Goal: Task Accomplishment & Management: Manage account settings

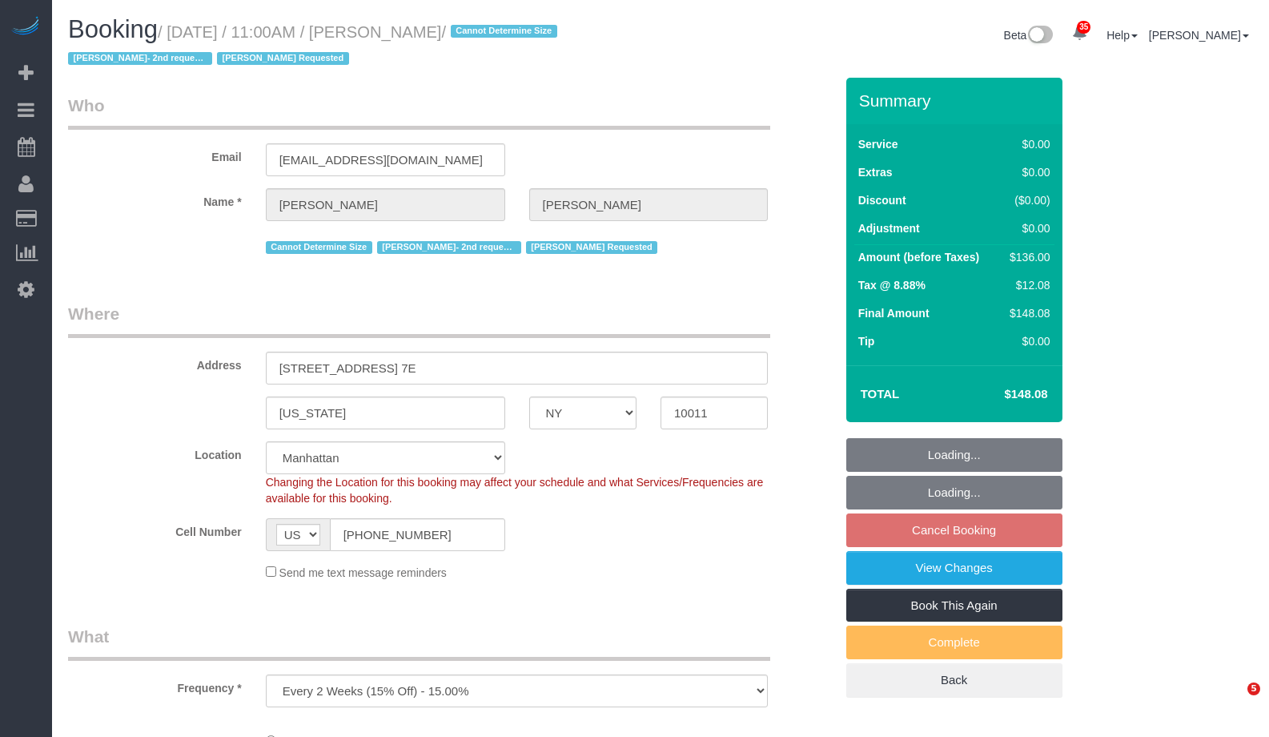
select select "NY"
select select "number:89"
select select "number:90"
select select "number:15"
select select "number:7"
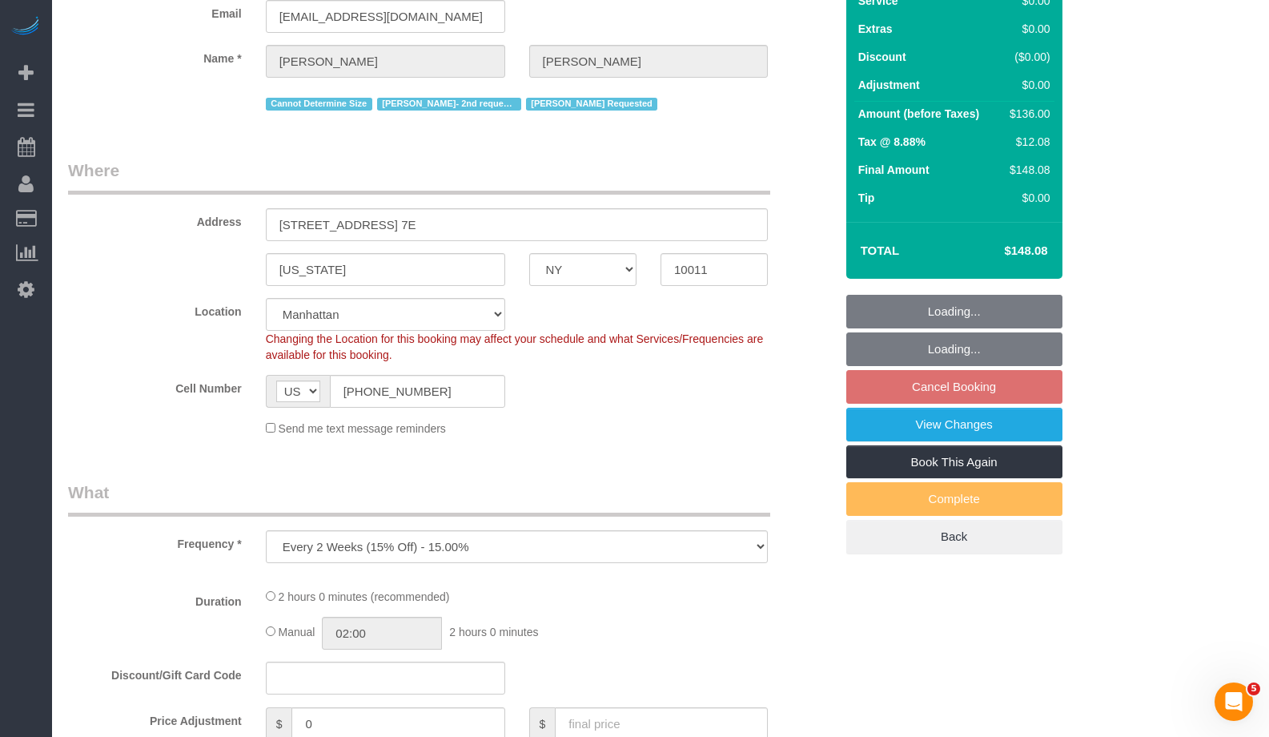
select select "string:stripe-pm_1Rahpi4VGloSiKo76oQIhPTl"
select select "1"
select select "spot4"
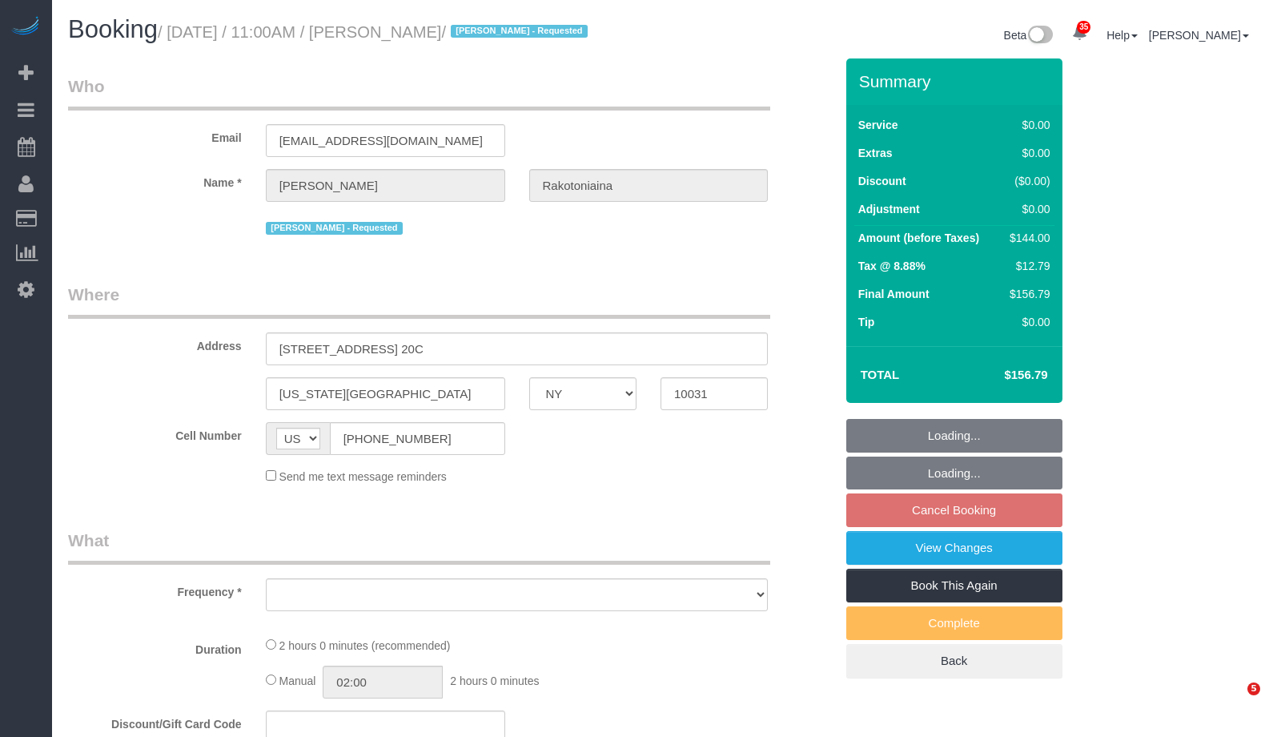
select select "NY"
select select "1"
select select "number:57"
select select "number:73"
select select "number:15"
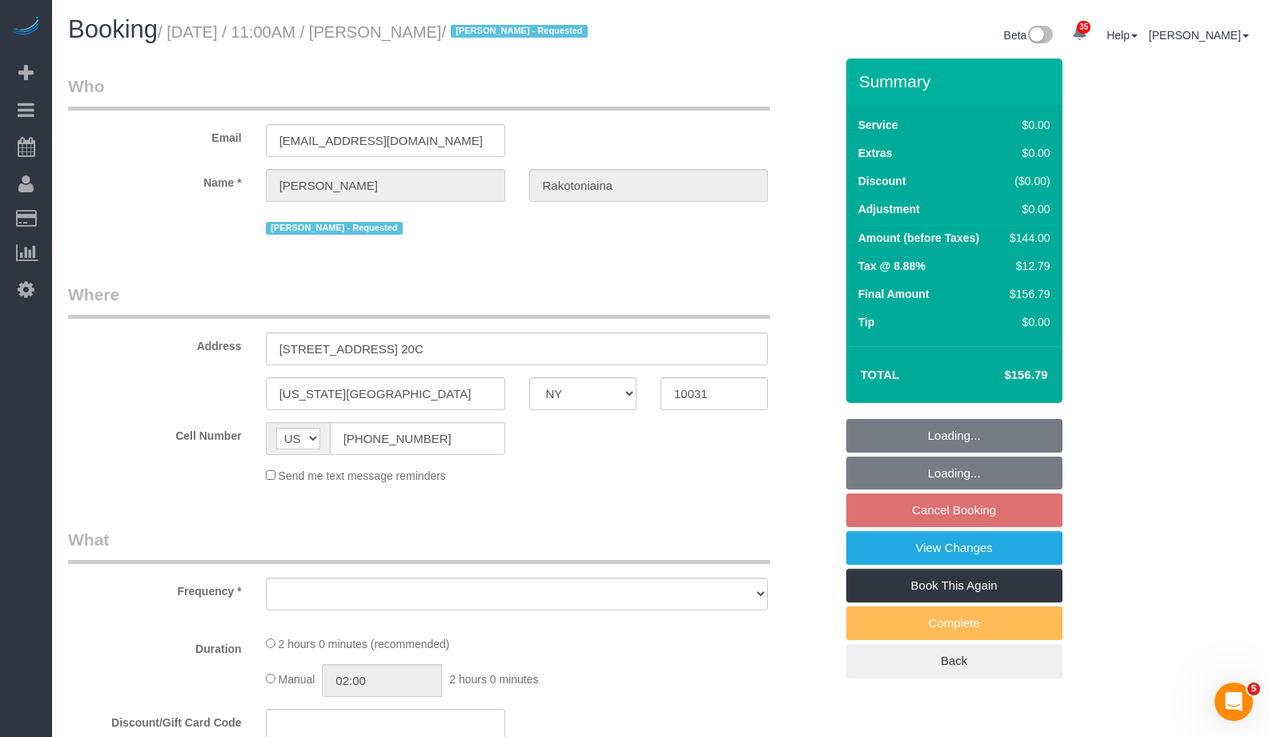
select select "number:5"
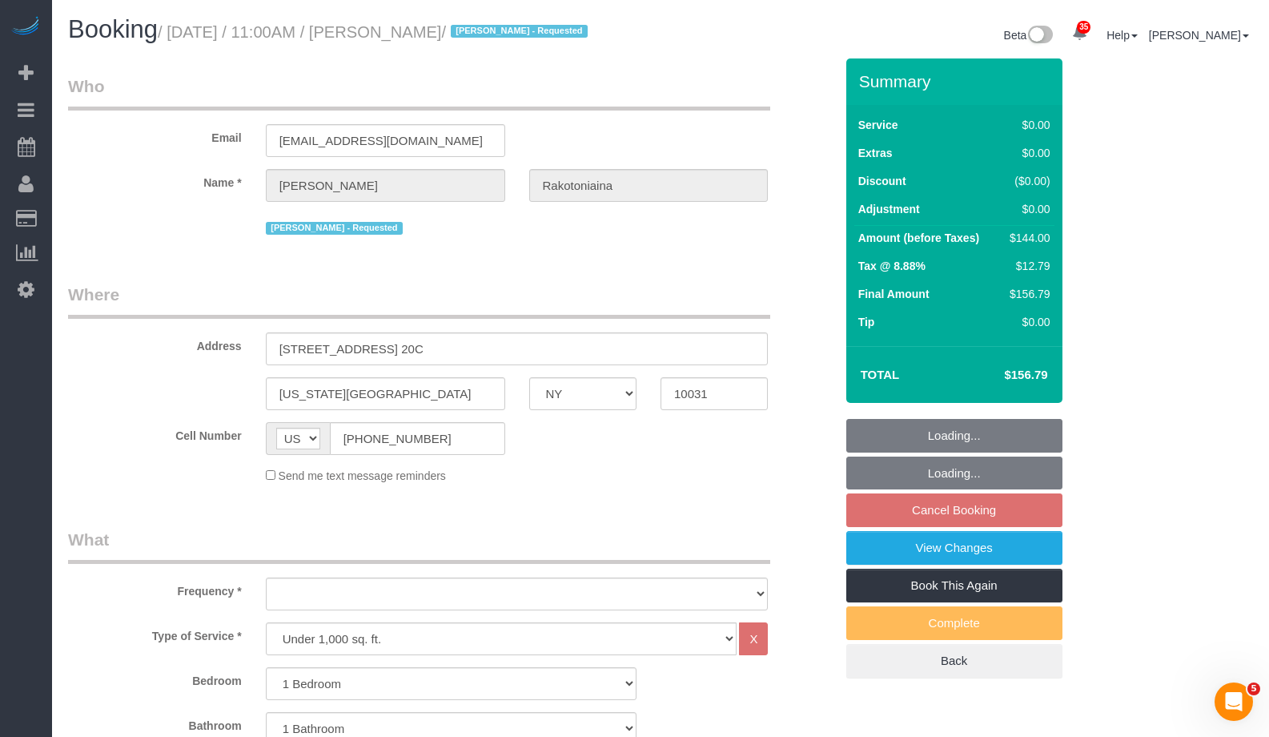
select select "object:1457"
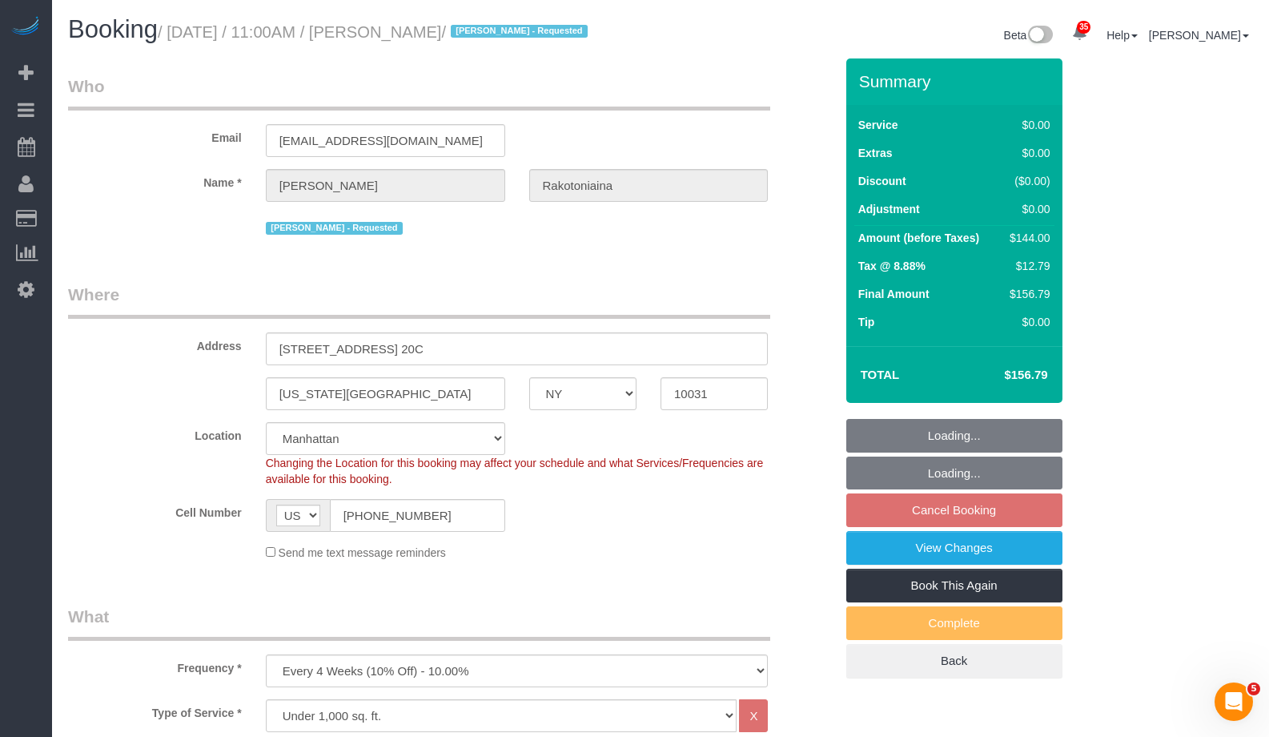
select select "string:stripe-pm_1QykEQ4VGloSiKo70pG1UeS6"
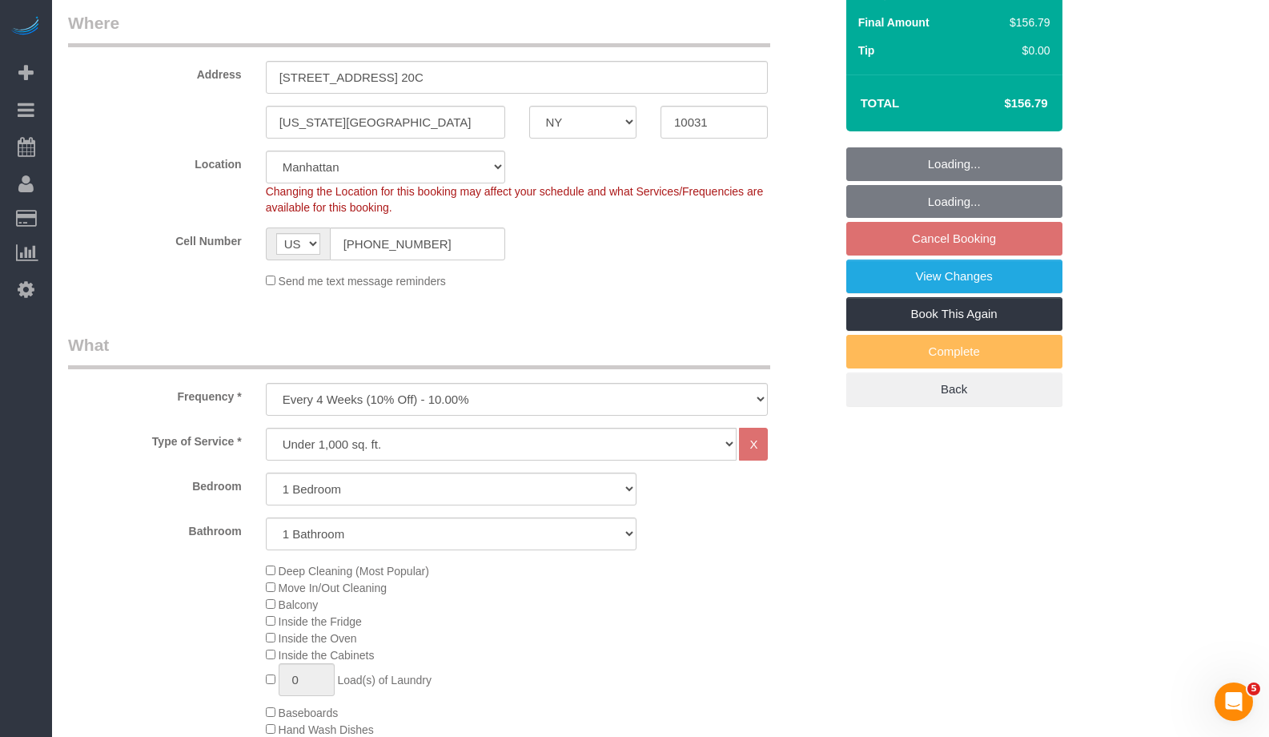
select select "spot4"
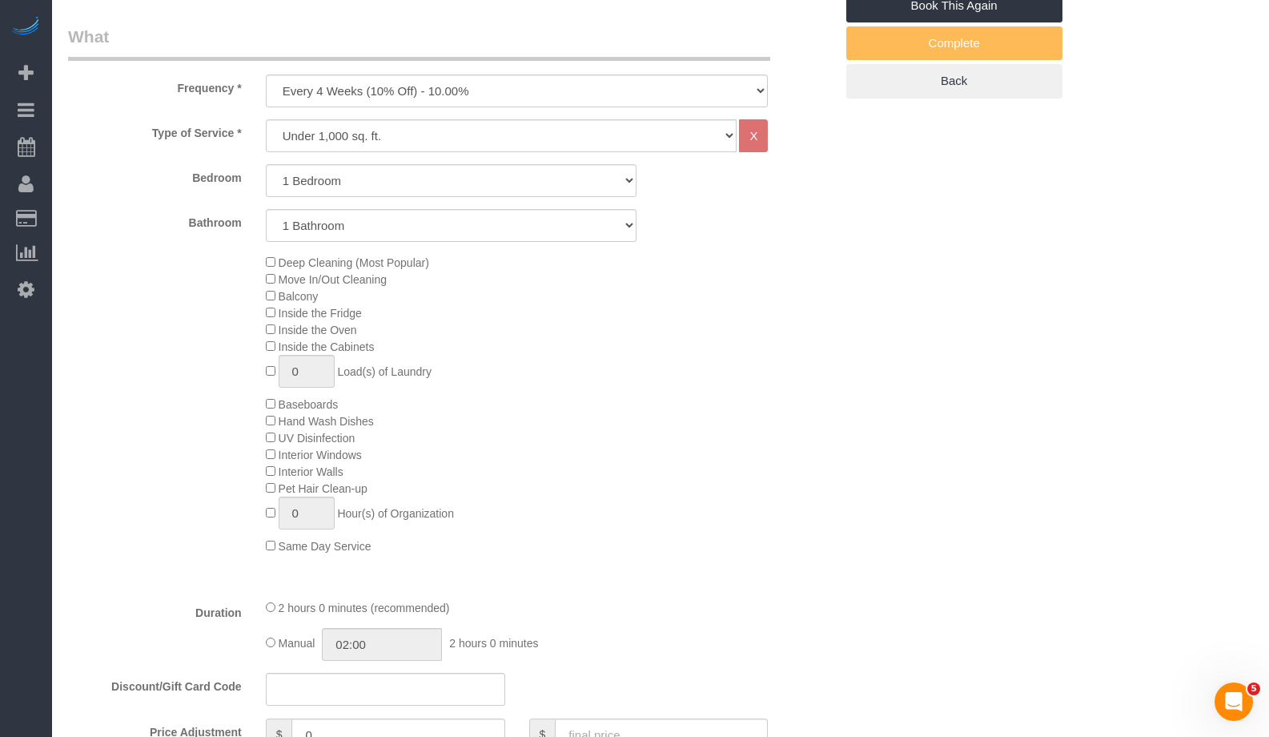
scroll to position [917, 0]
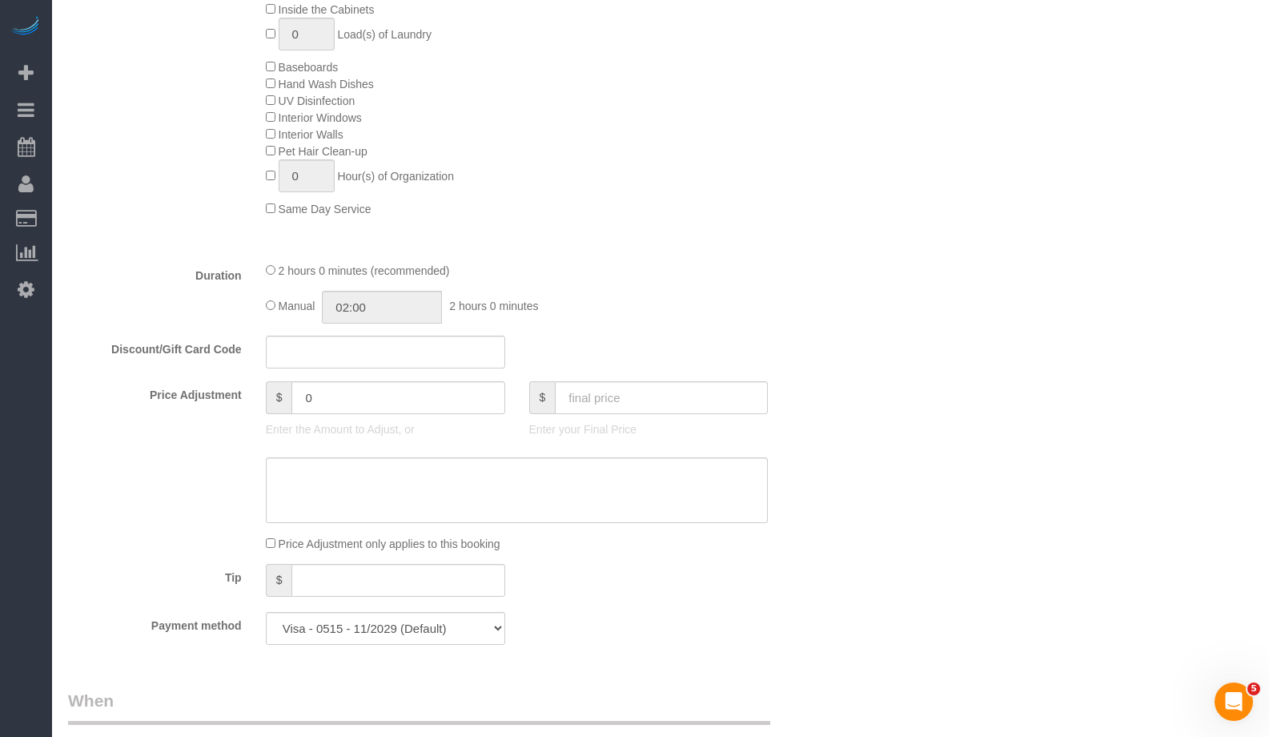
select select "1"
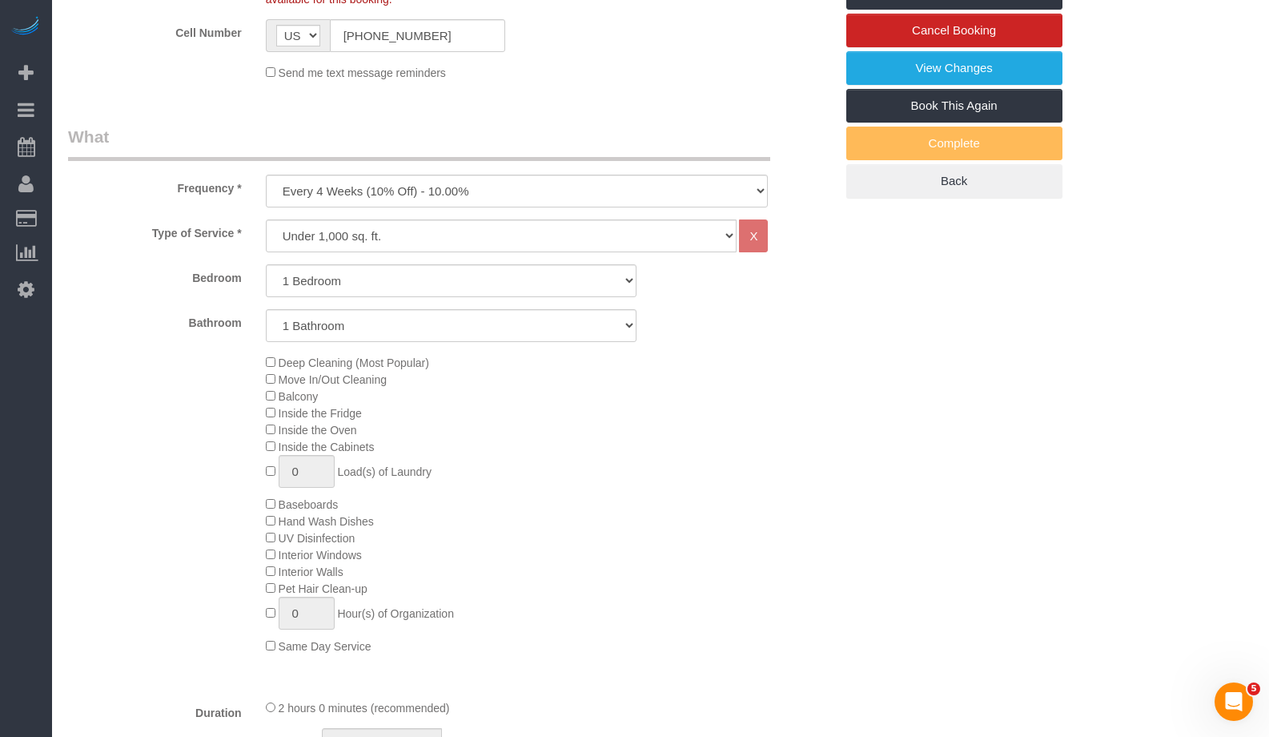
scroll to position [0, 0]
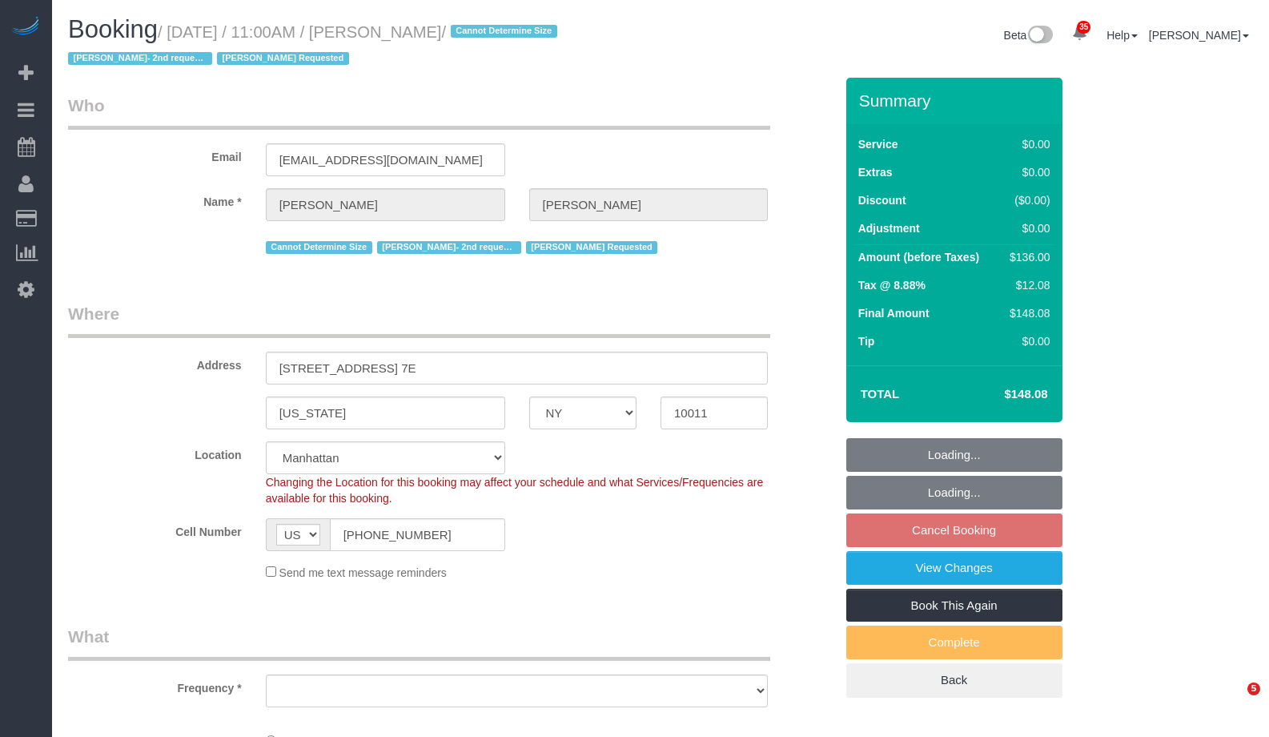
select select "NY"
select select "number:89"
select select "number:90"
select select "number:15"
select select "number:7"
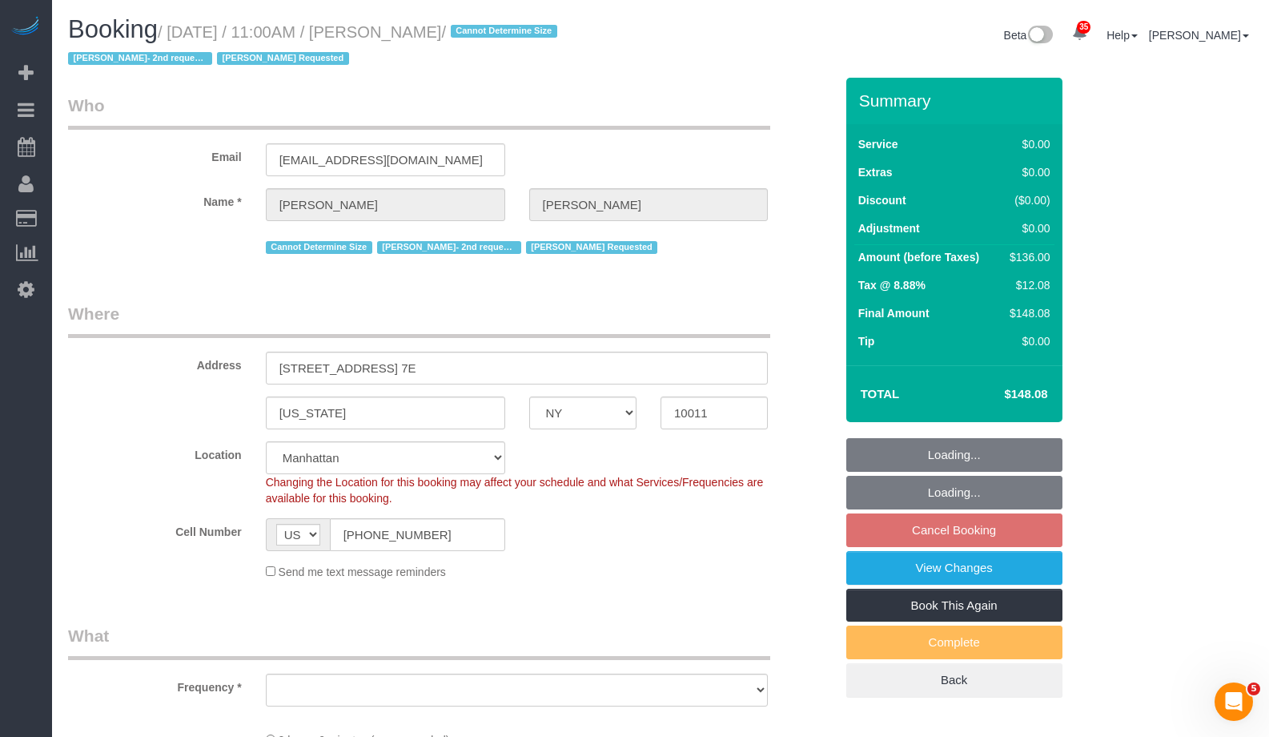
select select "string:stripe-pm_1Rahpi4VGloSiKo76oQIhPTl"
select select "object:974"
select select "1"
select select "spot4"
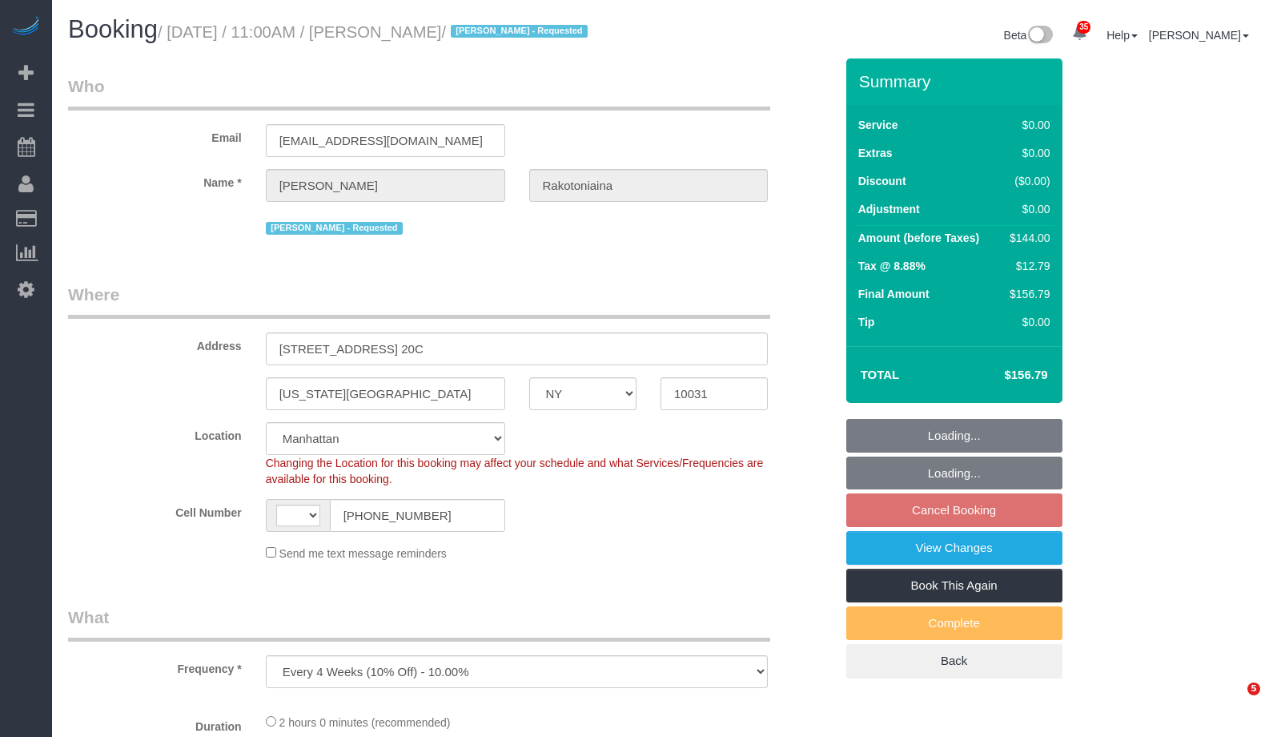
select select "NY"
select select "string:US"
select select "object:821"
select select "1"
select select "number:57"
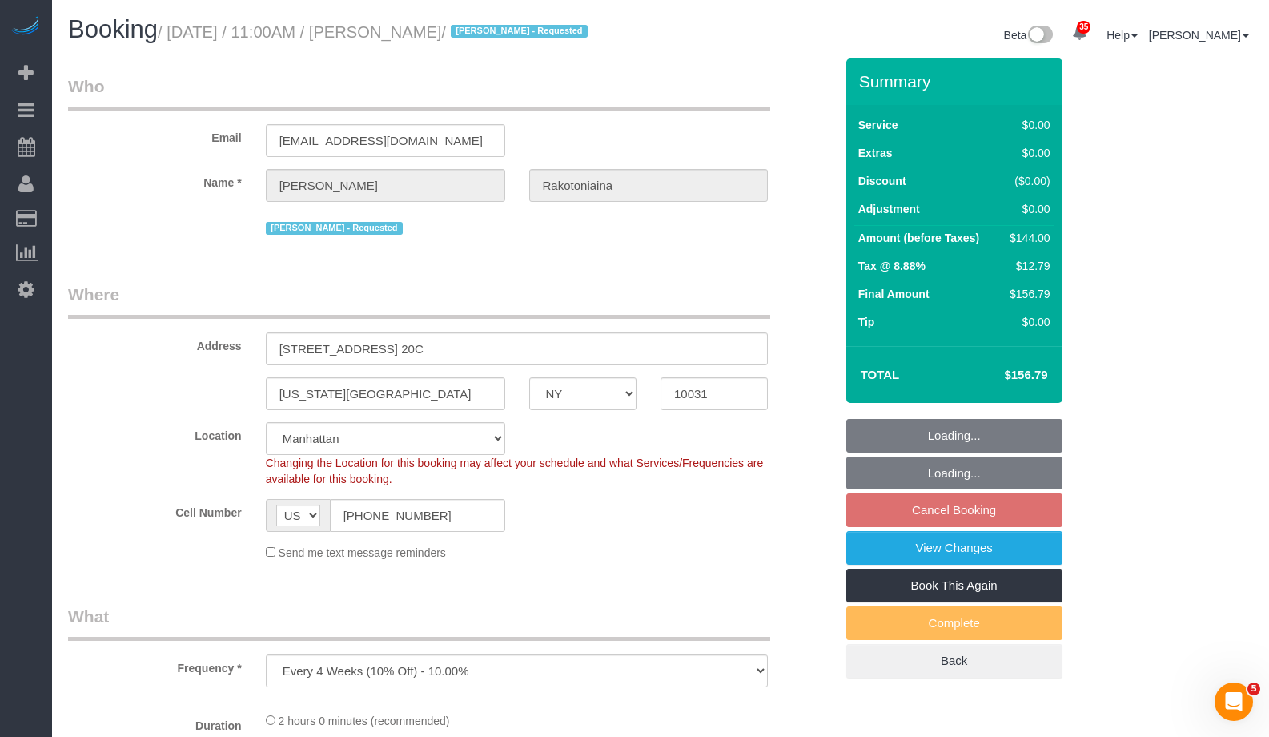
select select "number:73"
select select "number:15"
select select "number:5"
select select "string:stripe-pm_1QykEQ4VGloSiKo70pG1UeS6"
select select "spot4"
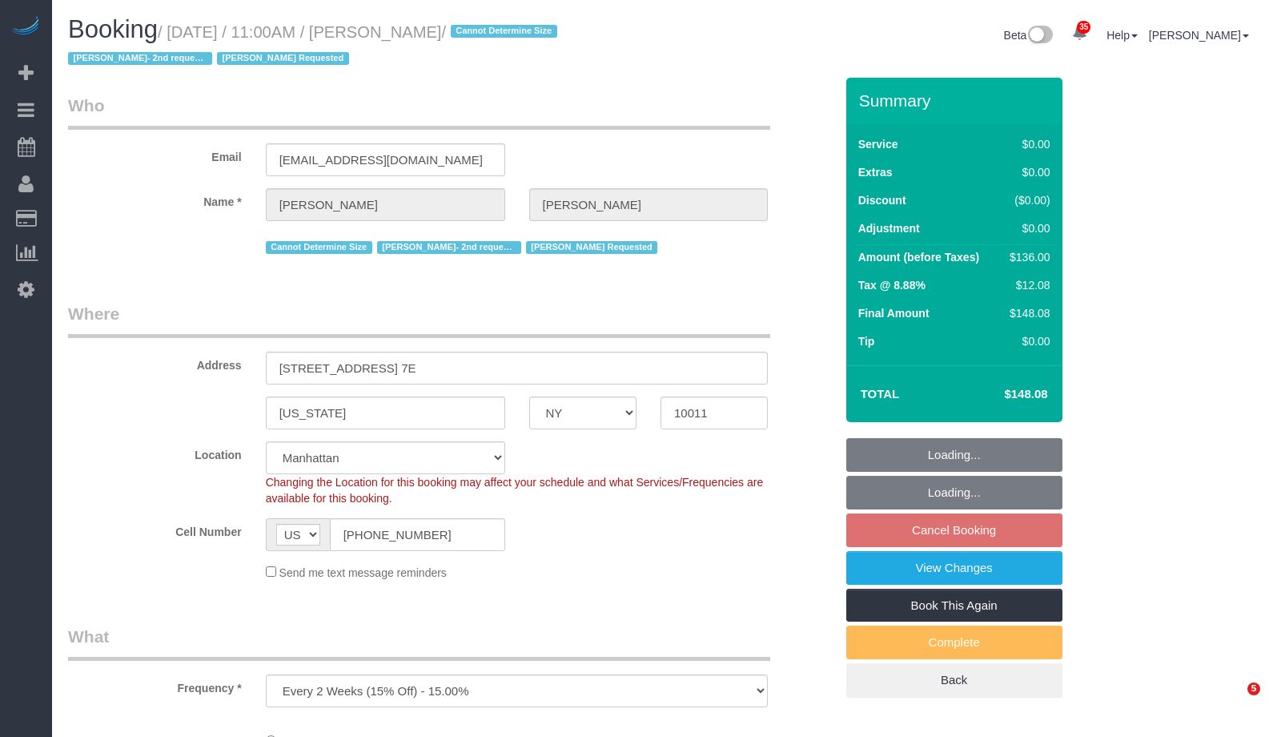
select select "NY"
select select "string:stripe-pm_1Rahpi4VGloSiKo76oQIhPTl"
select select "1"
select select "number:89"
select select "number:90"
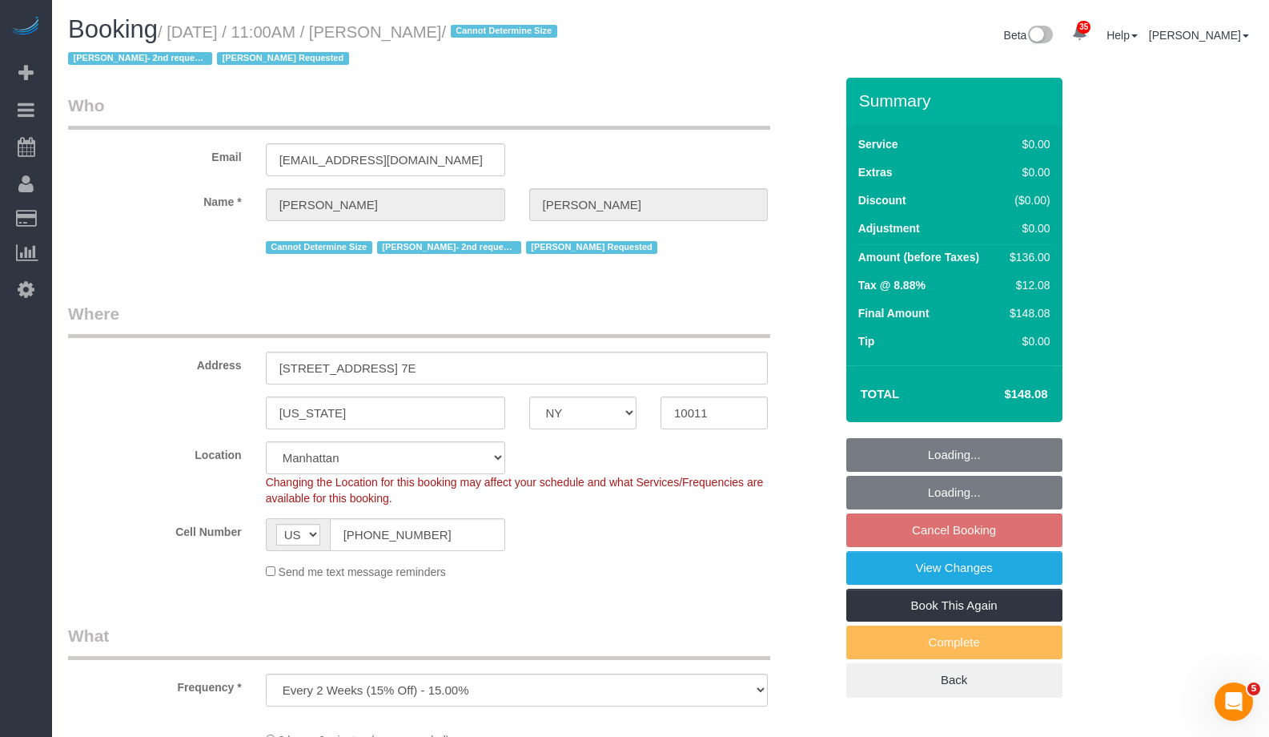
select select "number:15"
select select "number:7"
select select "object:1077"
select select "1"
select select "spot4"
